Goal: Transaction & Acquisition: Purchase product/service

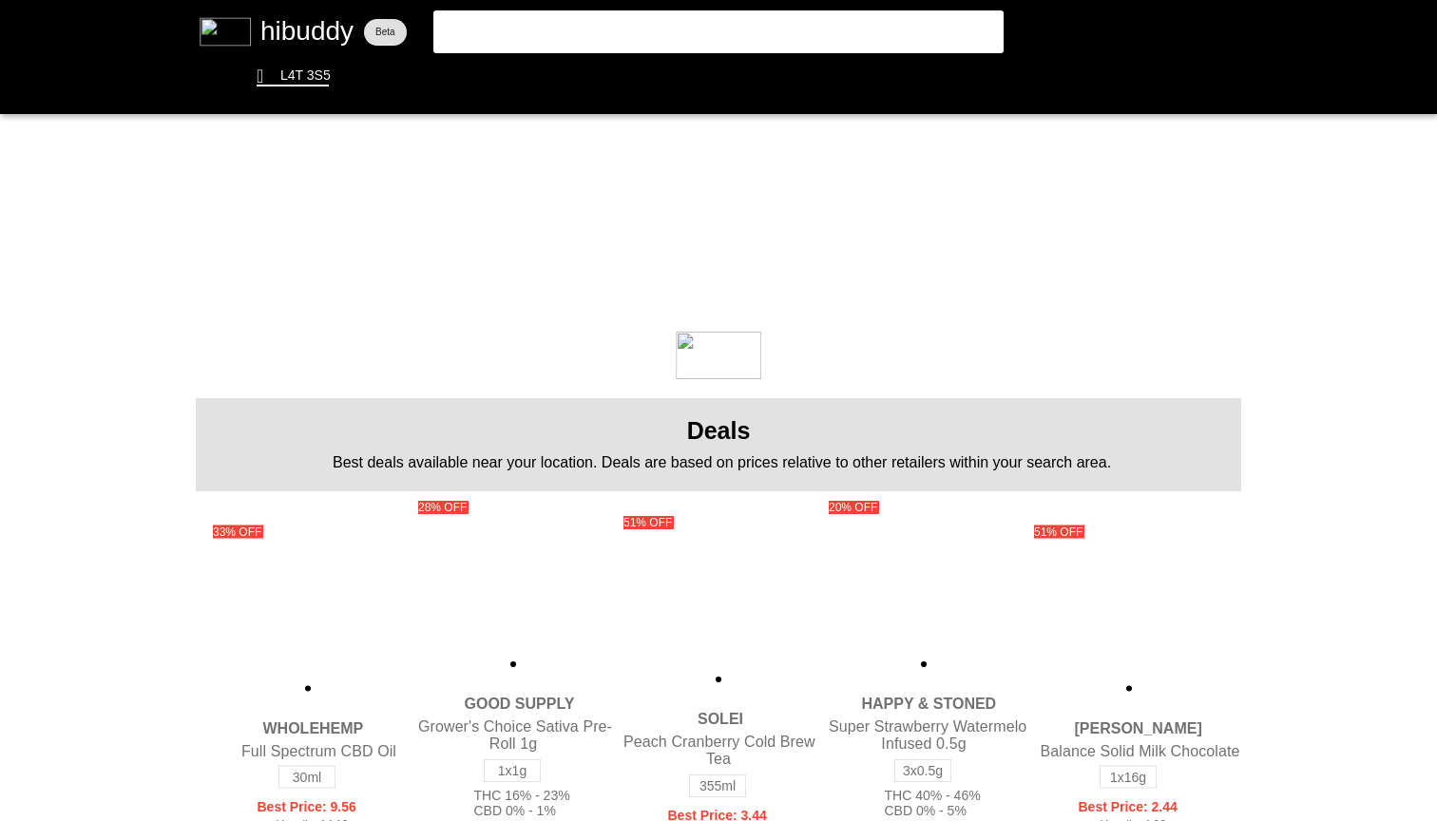
click at [674, 41] on flt-glass-pane at bounding box center [718, 410] width 1437 height 821
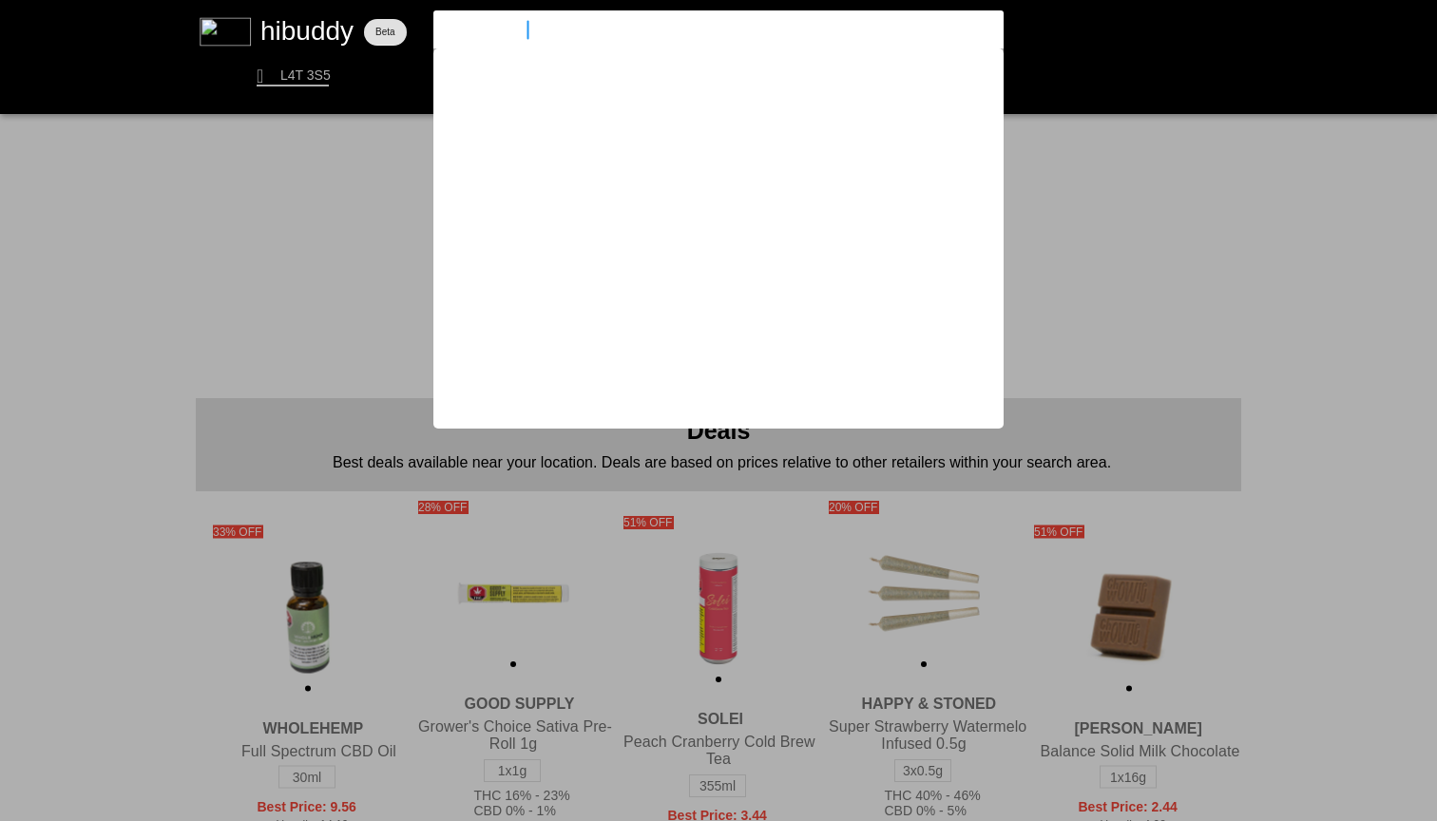
type input "platinum pave"
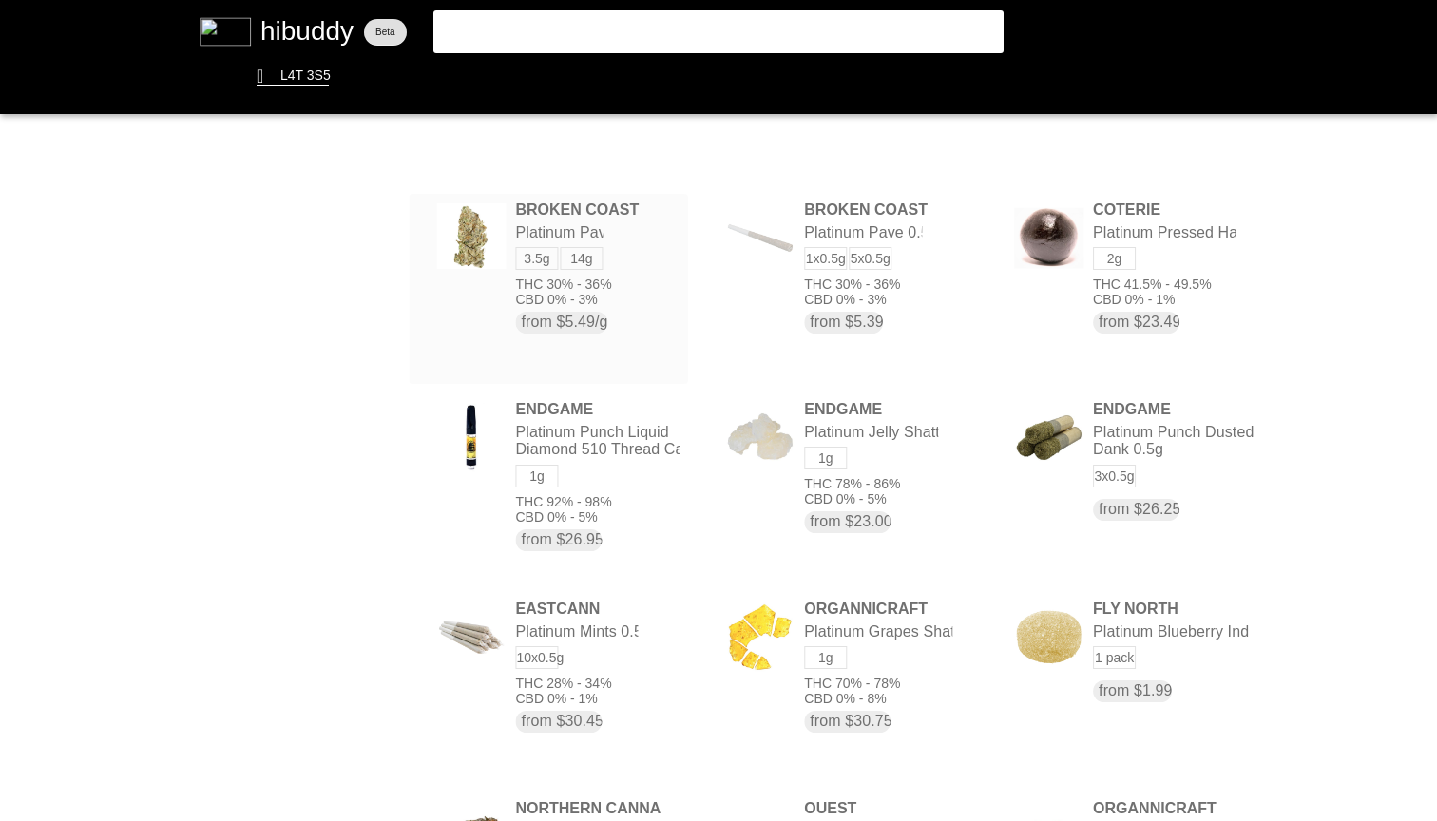
click at [640, 257] on flt-glass-pane at bounding box center [718, 410] width 1437 height 821
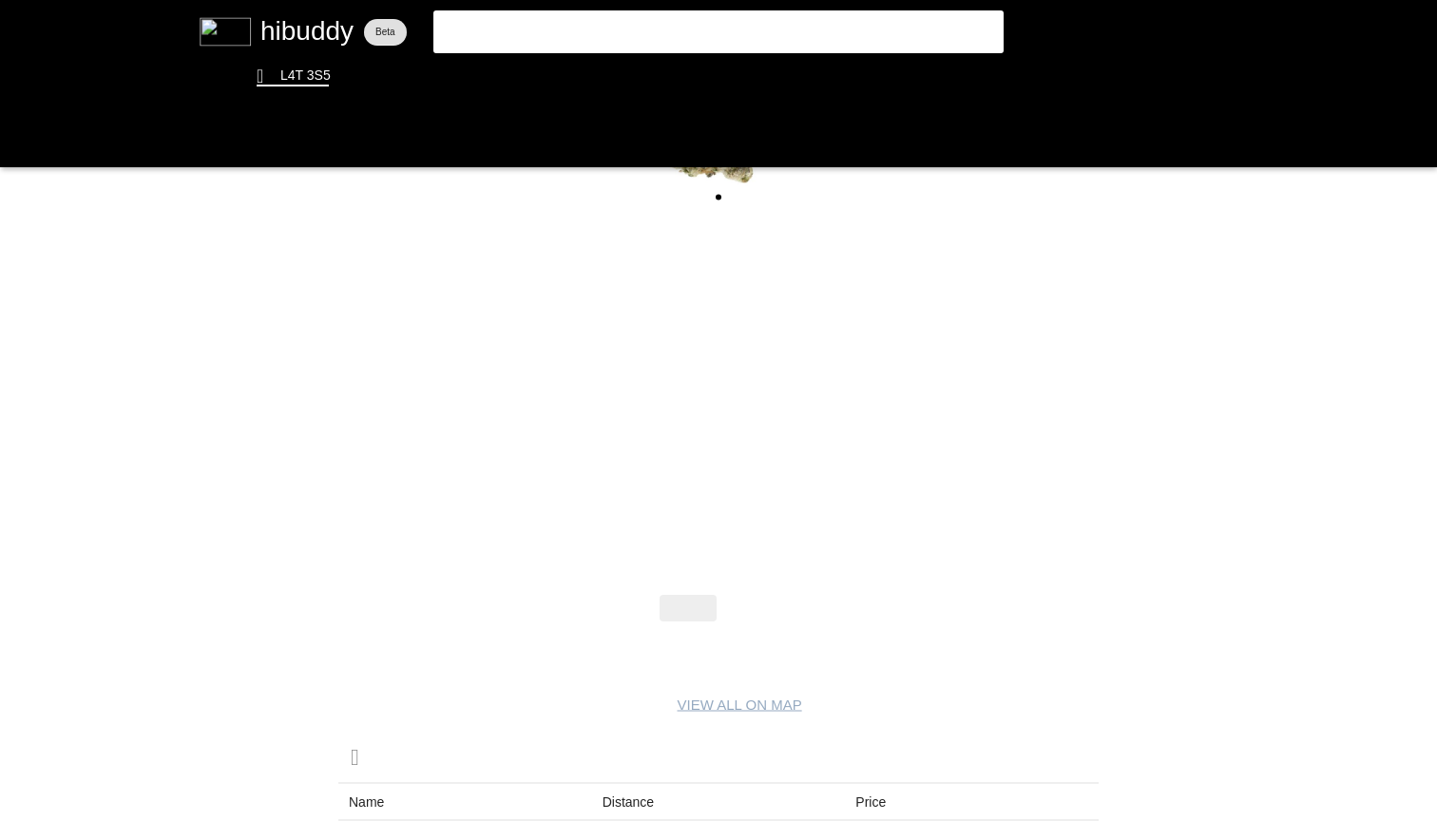
click at [754, 595] on flt-glass-pane at bounding box center [718, 410] width 1437 height 821
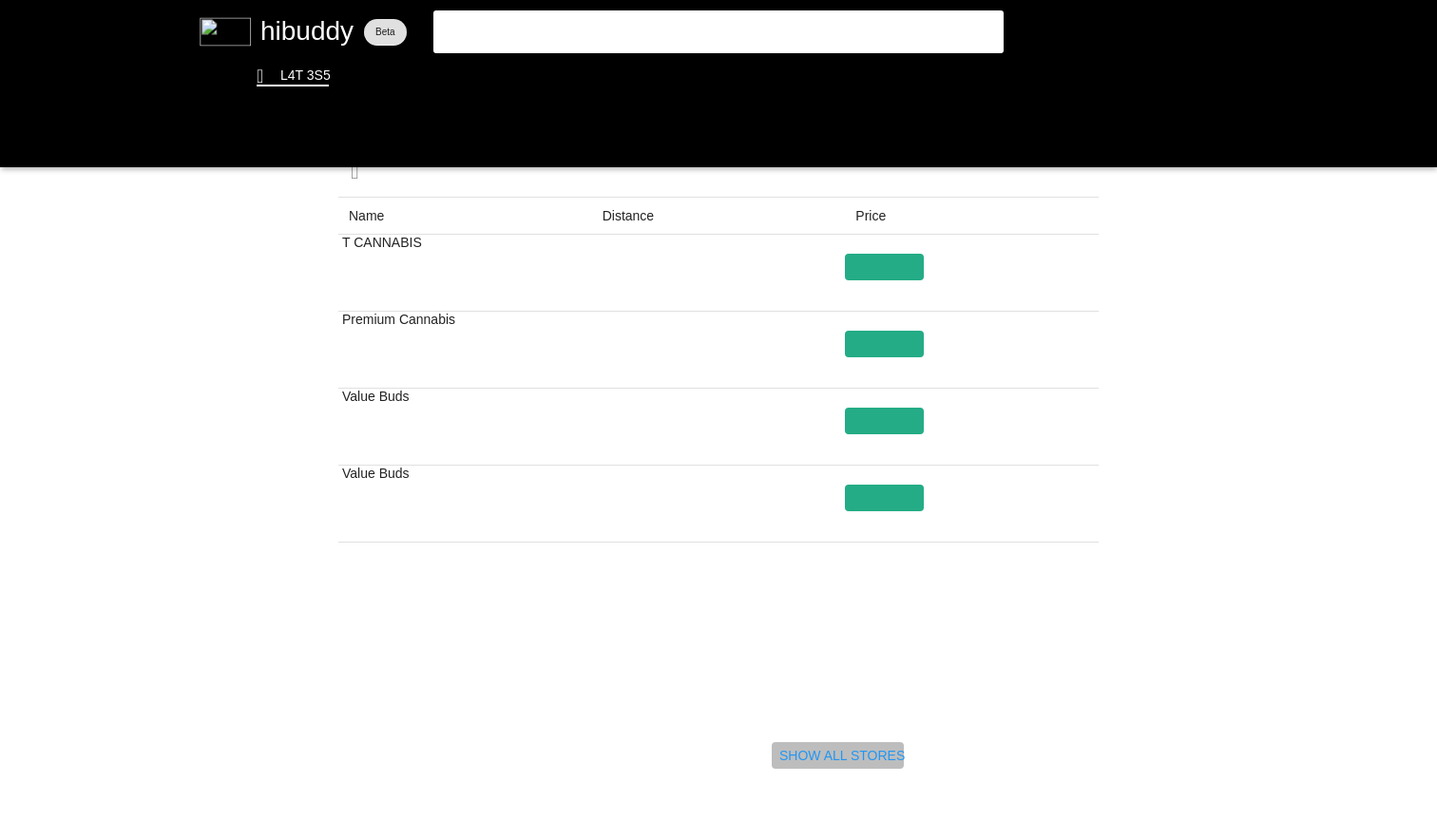
click at [814, 744] on flt-glass-pane at bounding box center [718, 410] width 1437 height 821
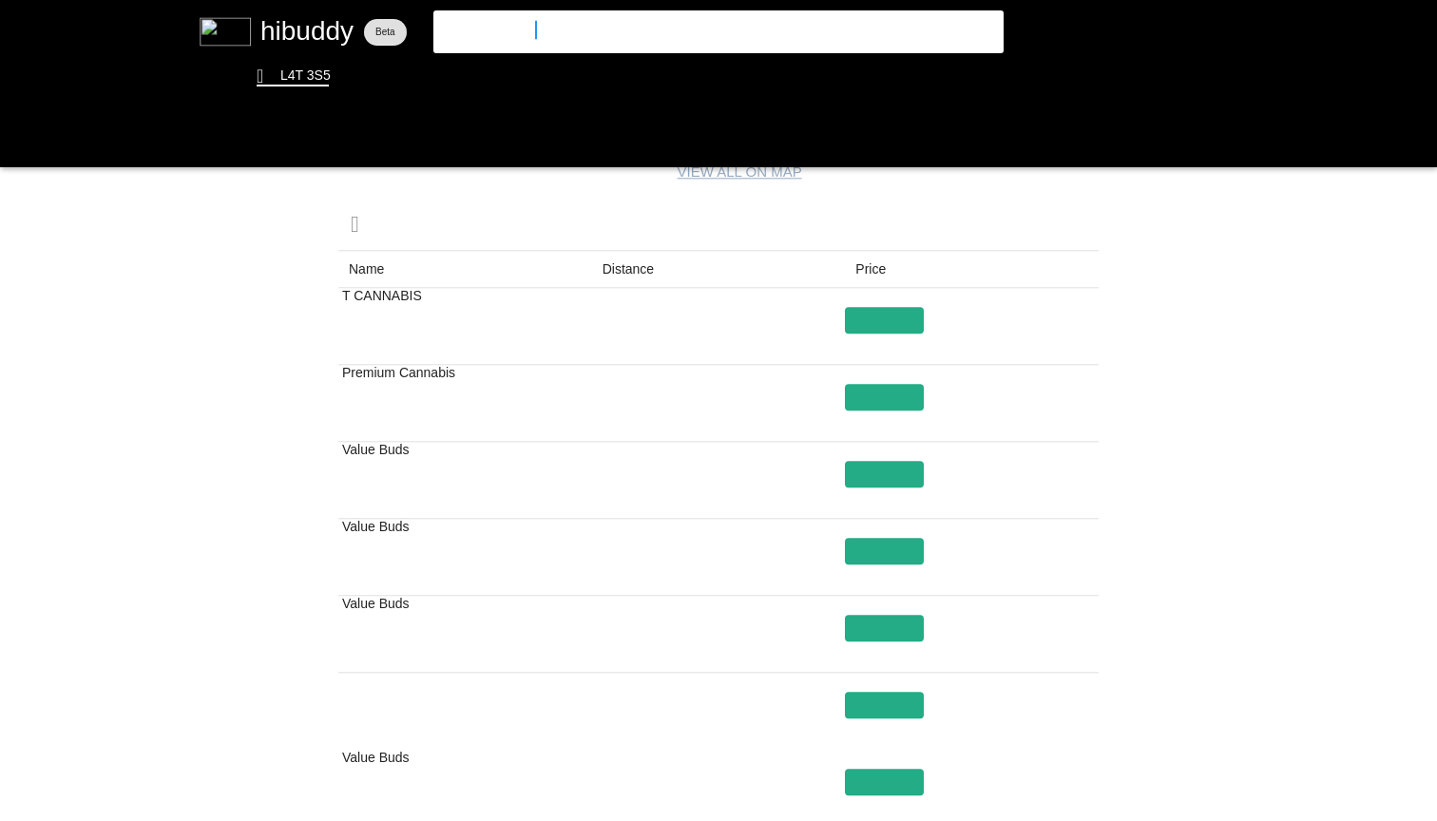
drag, startPoint x: 589, startPoint y: 31, endPoint x: 394, endPoint y: 31, distance: 194.8
click at [395, 31] on flt-glass-pane at bounding box center [718, 410] width 1437 height 821
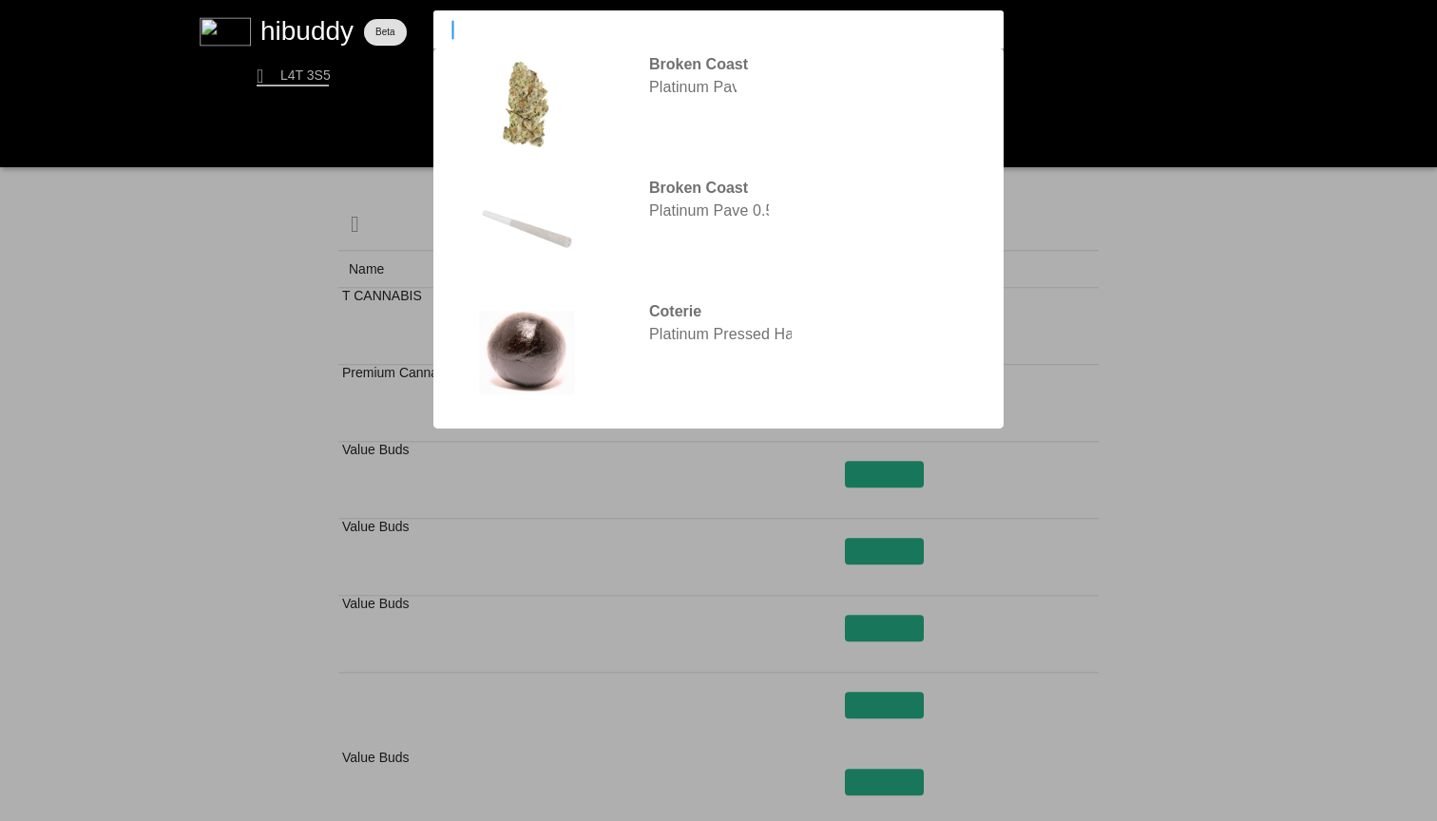
type input "h"
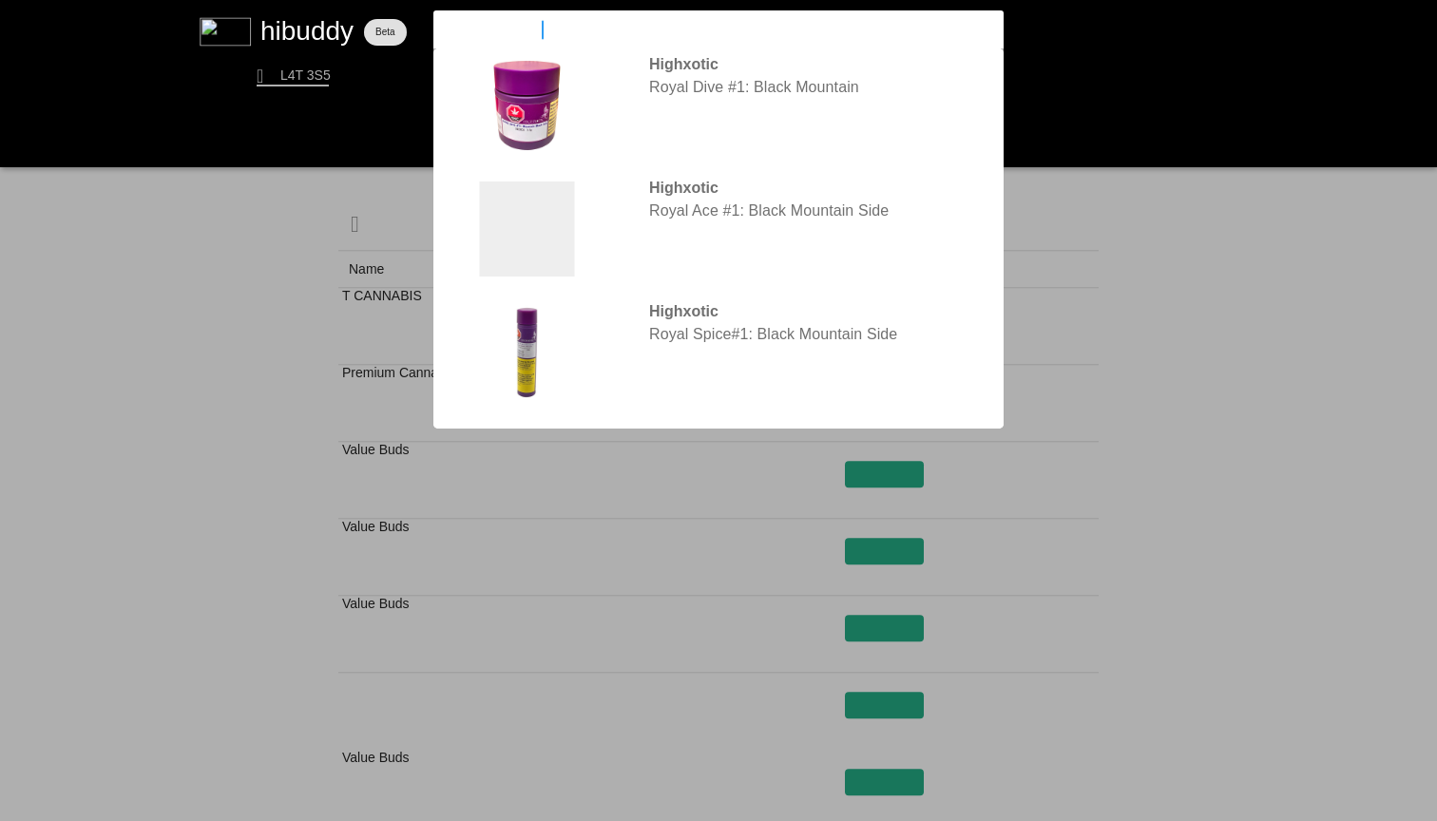
type input "highxotic black"
click at [831, 105] on flt-glass-pane at bounding box center [718, 410] width 1437 height 821
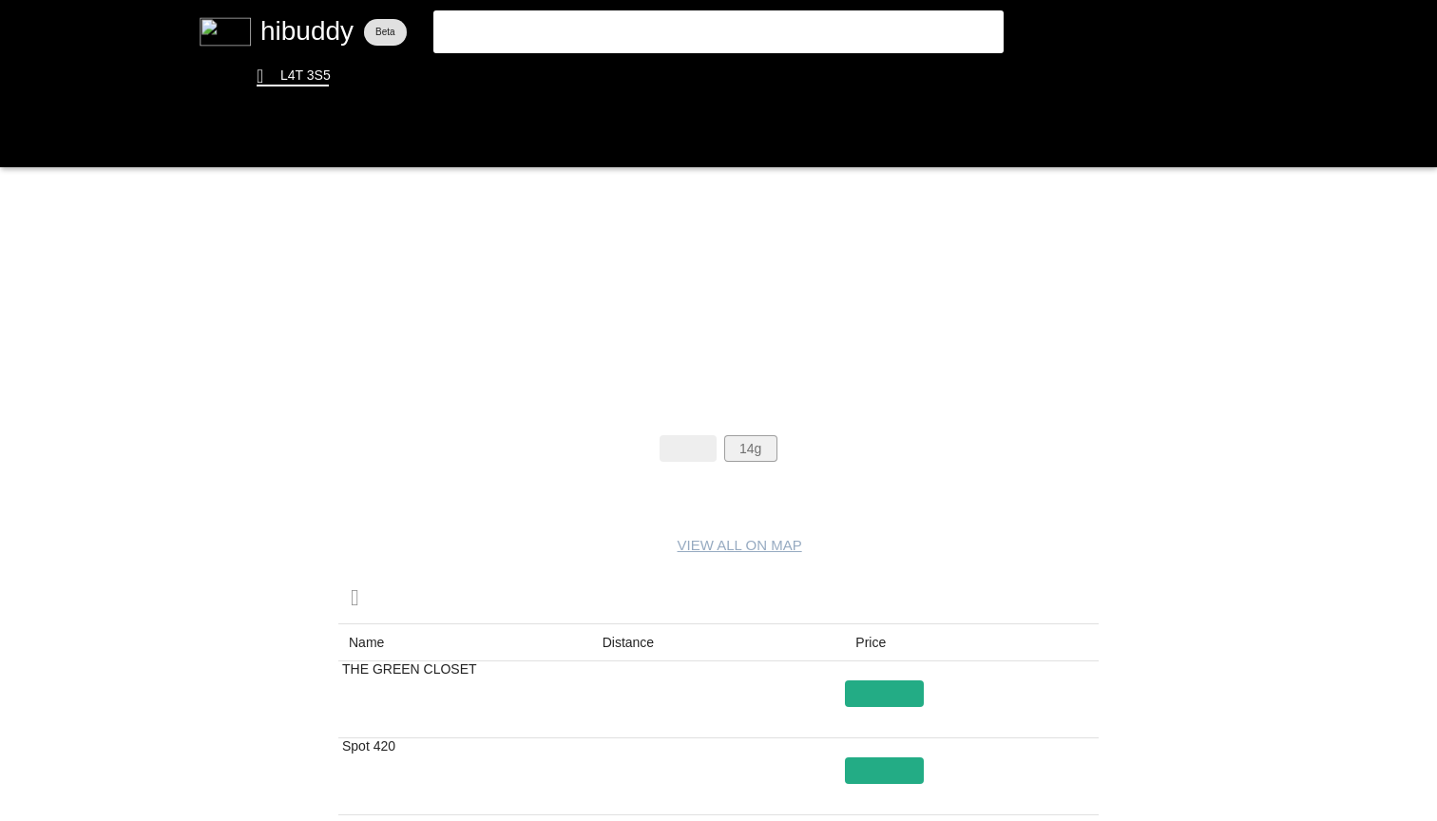
click at [749, 446] on flt-glass-pane at bounding box center [718, 410] width 1437 height 821
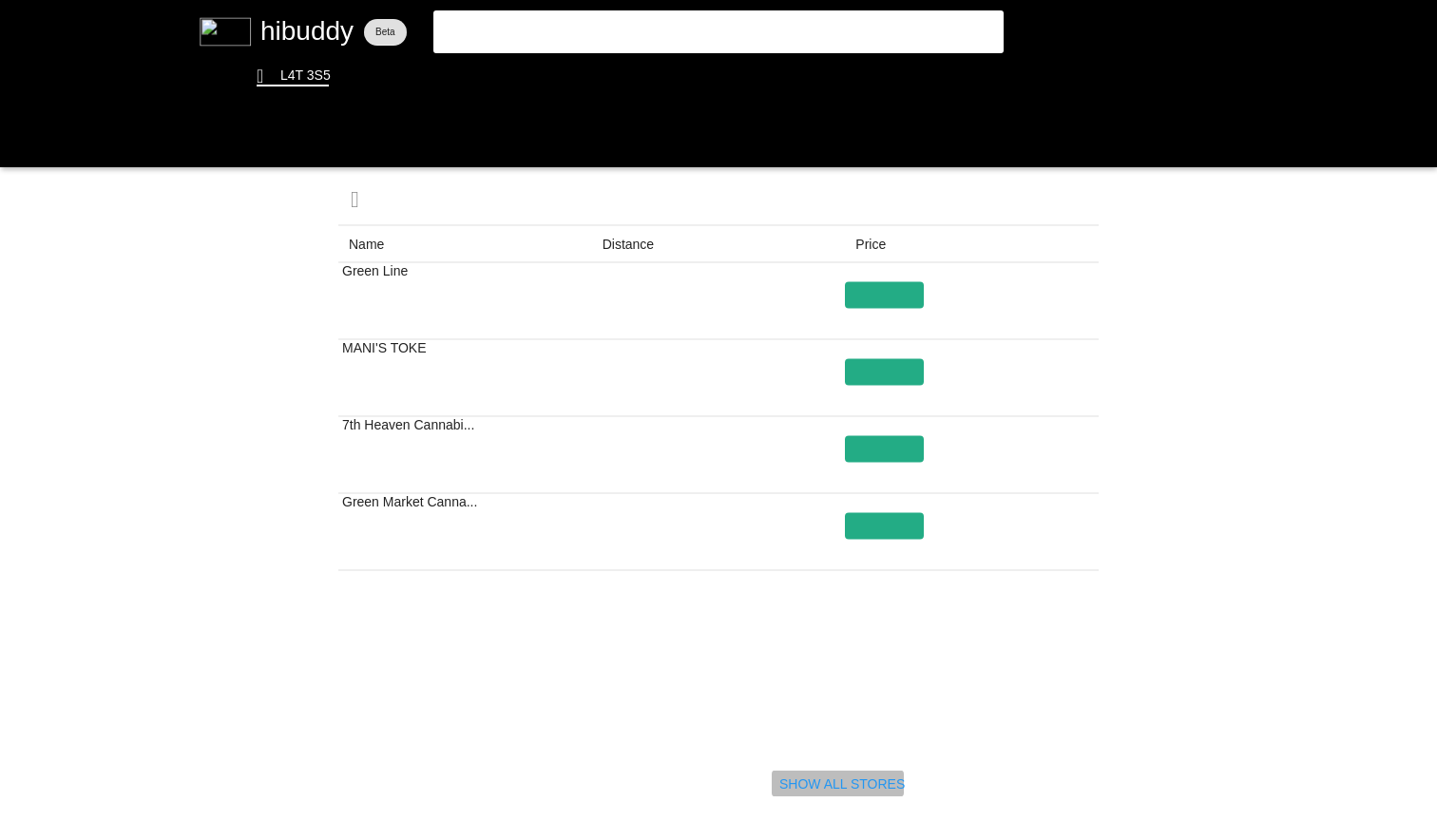
click at [834, 780] on flt-glass-pane at bounding box center [718, 410] width 1437 height 821
